Goal: Navigation & Orientation: Go to known website

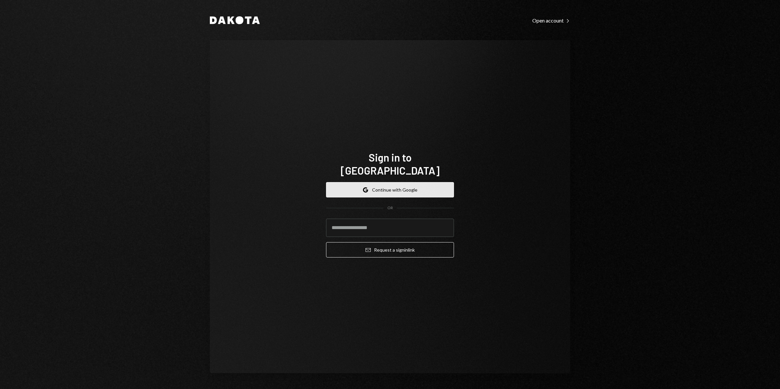
click at [391, 184] on button "Google Continue with Google" at bounding box center [390, 189] width 128 height 15
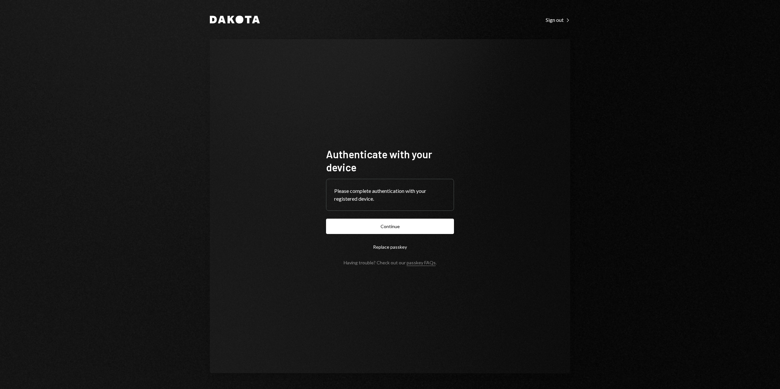
click at [399, 224] on button "Continue" at bounding box center [390, 226] width 128 height 15
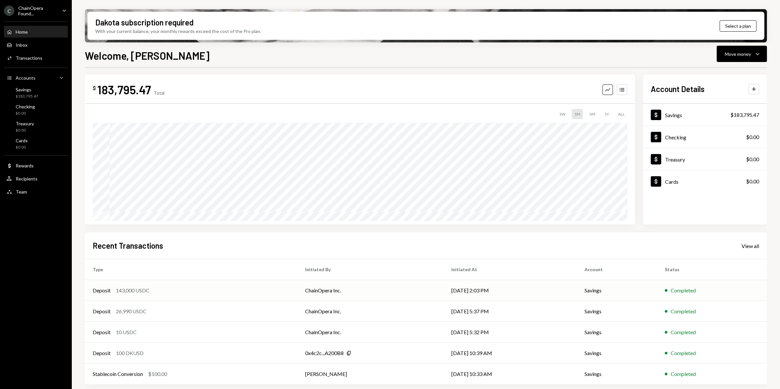
scroll to position [4, 0]
